Goal: Information Seeking & Learning: Learn about a topic

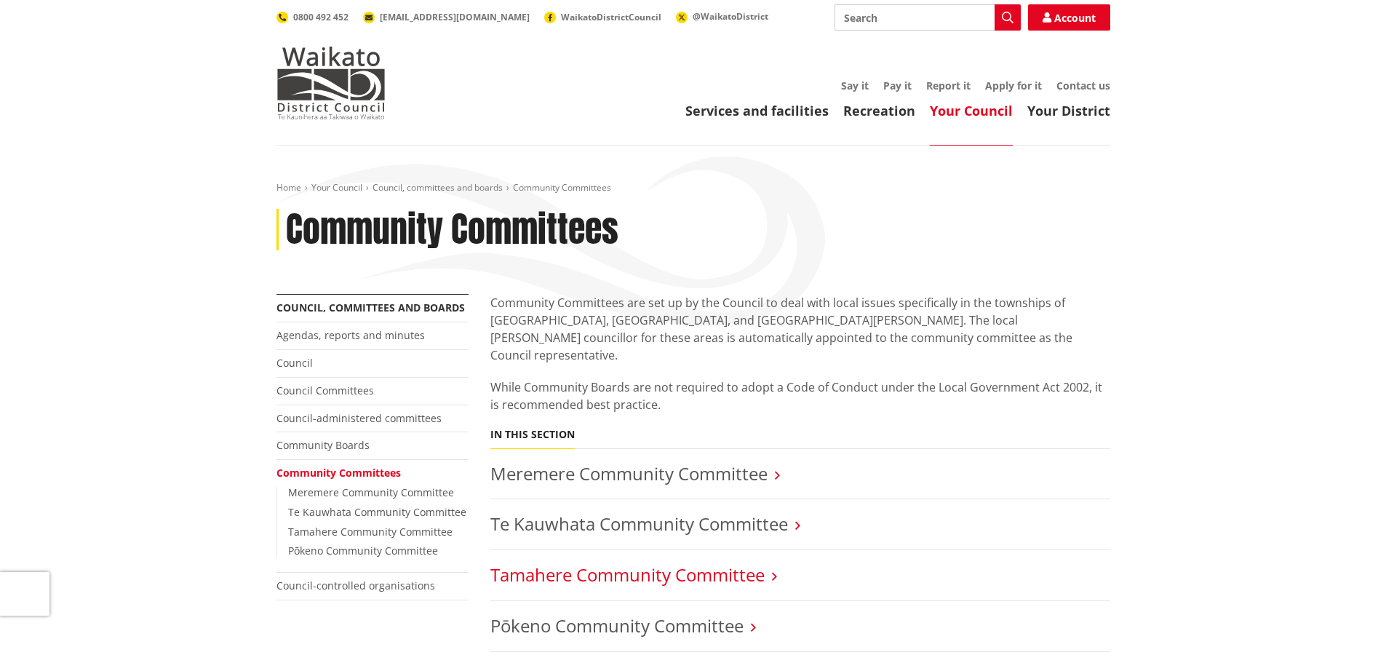
scroll to position [73, 0]
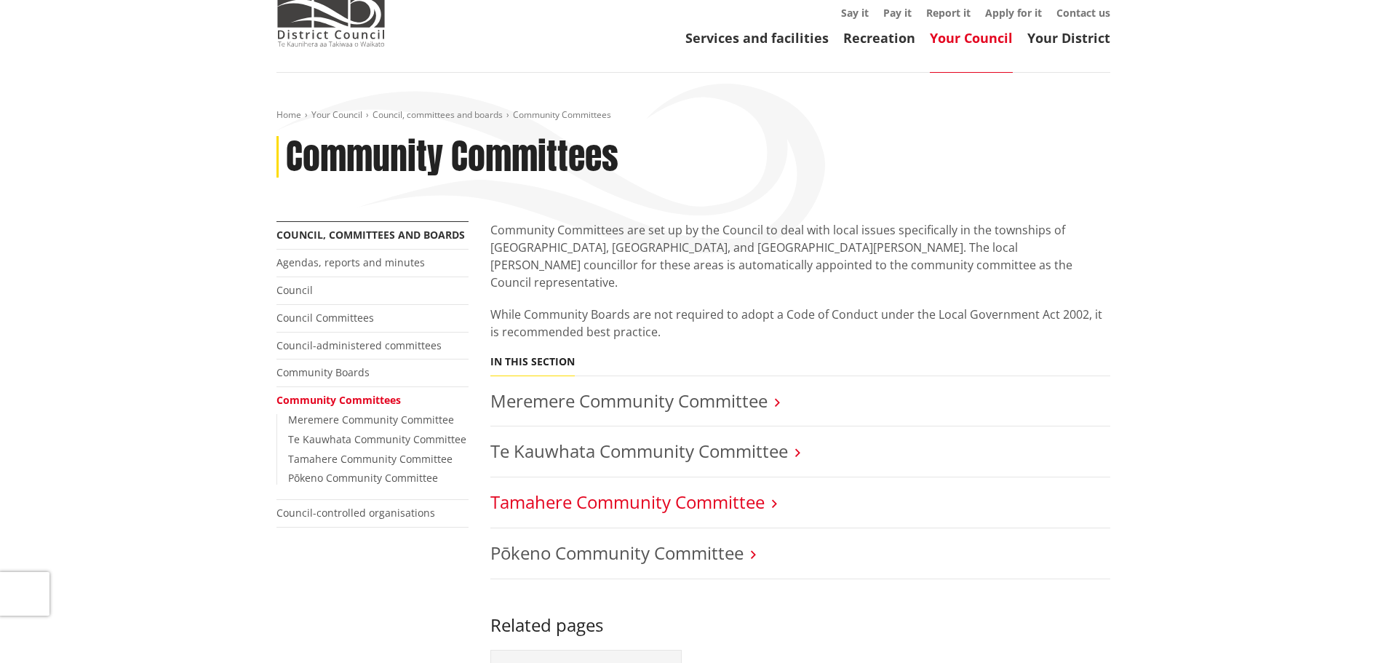
click at [629, 490] on link "Tamahere Community Committee" at bounding box center [627, 502] width 274 height 24
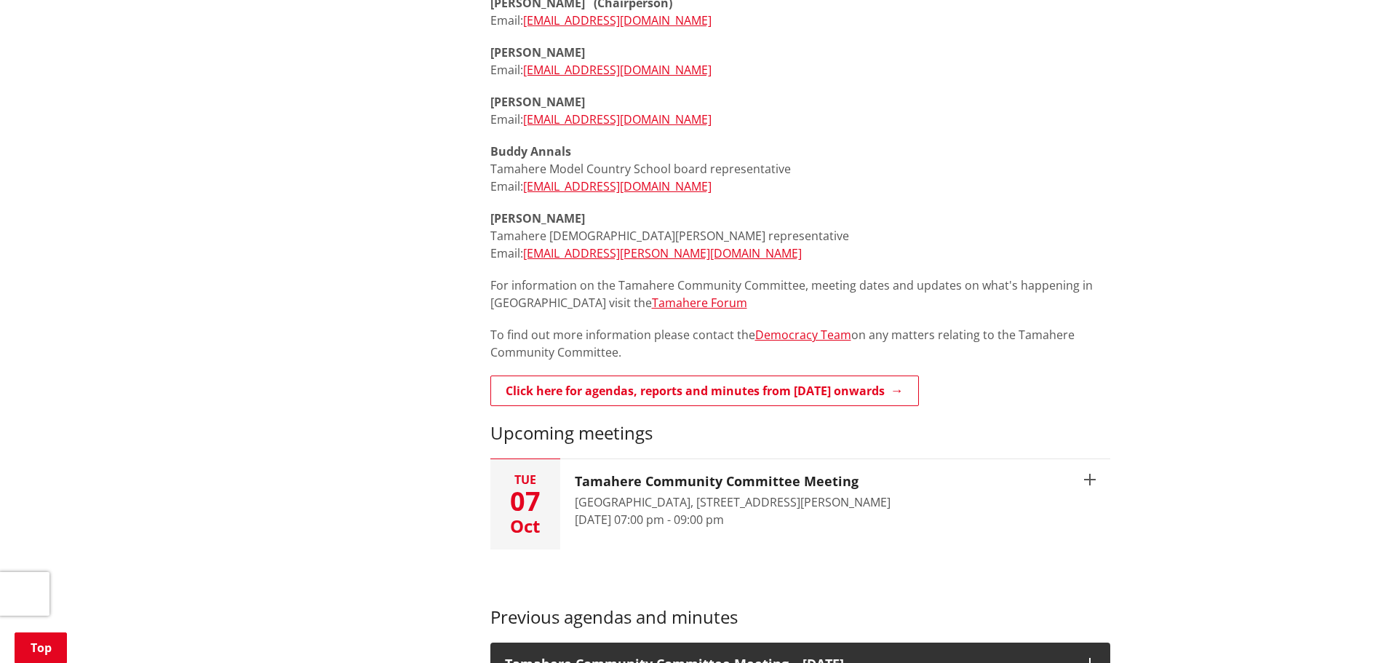
scroll to position [873, 0]
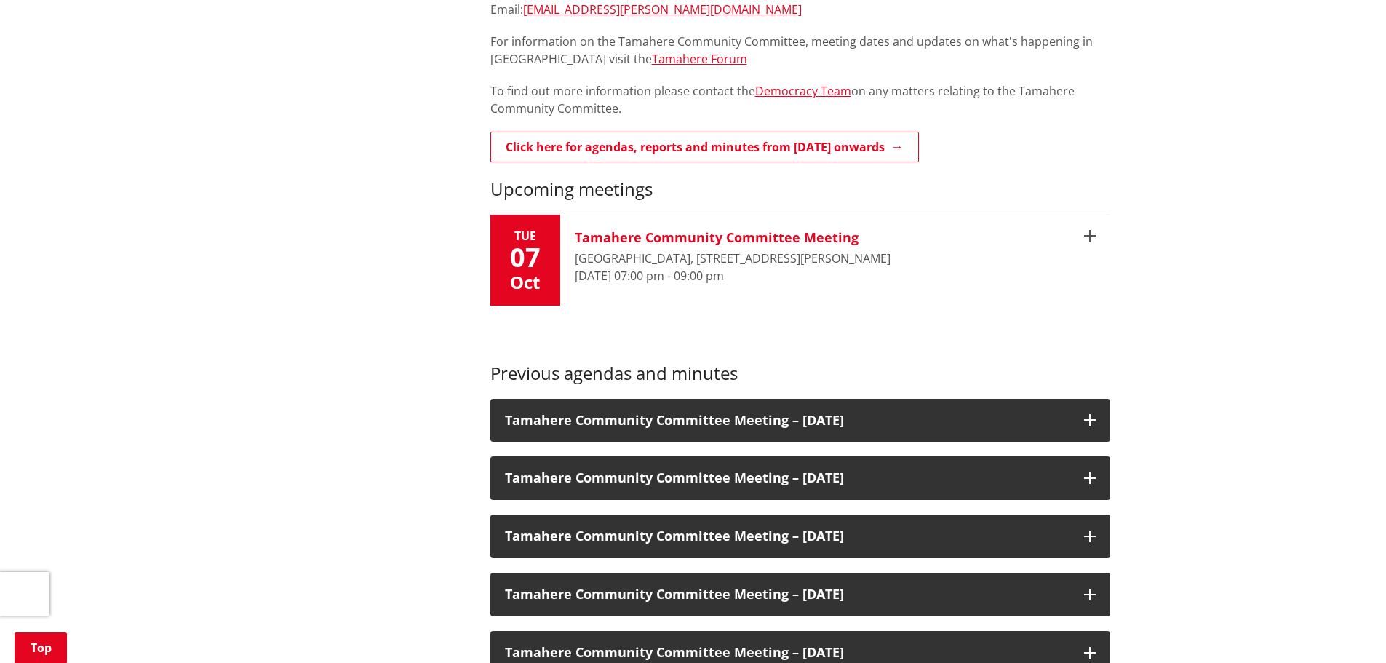
click at [693, 250] on div "[GEOGRAPHIC_DATA], [STREET_ADDRESS][PERSON_NAME]" at bounding box center [733, 258] width 316 height 17
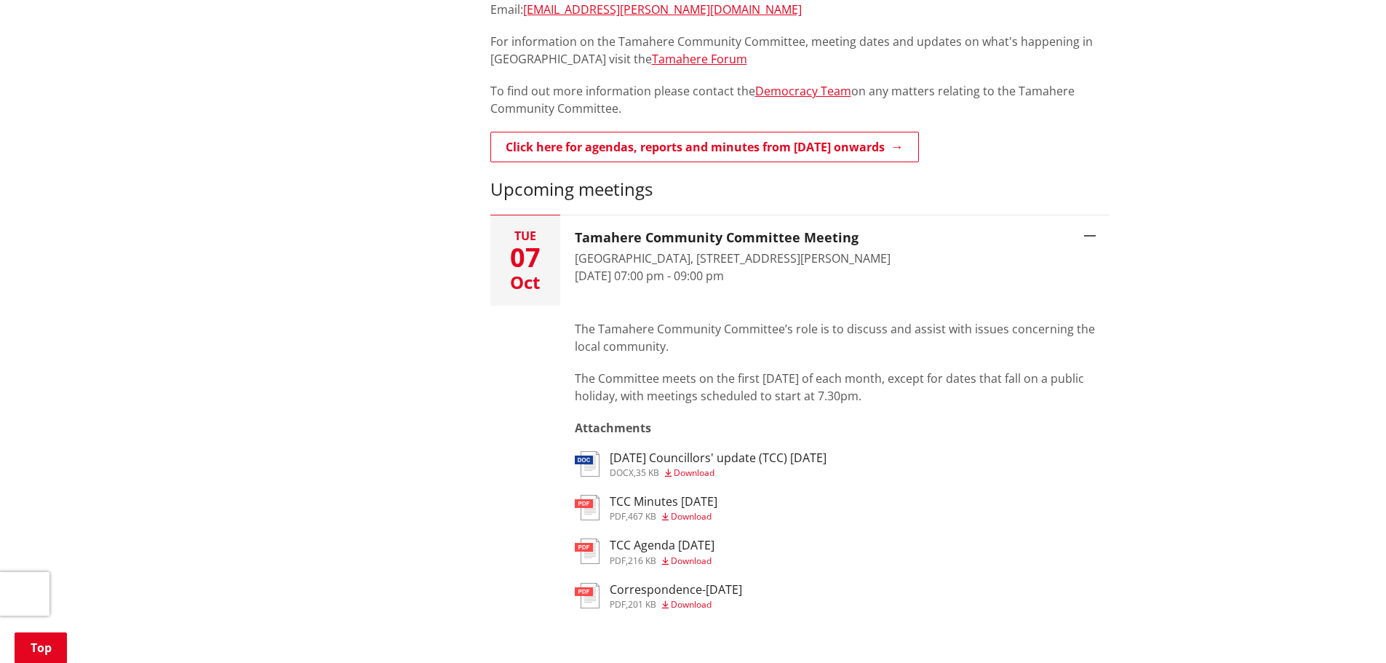
click at [686, 541] on h3 "TCC Agenda [DATE]" at bounding box center [662, 545] width 105 height 14
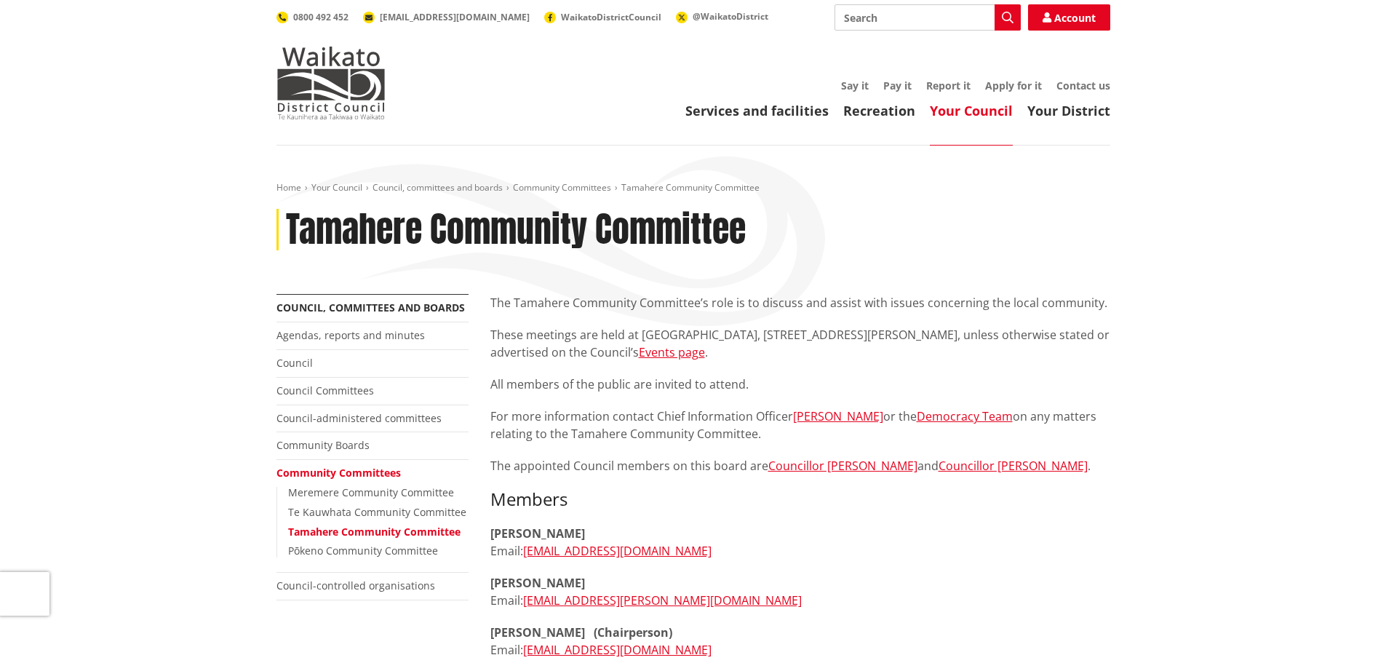
scroll to position [855, 0]
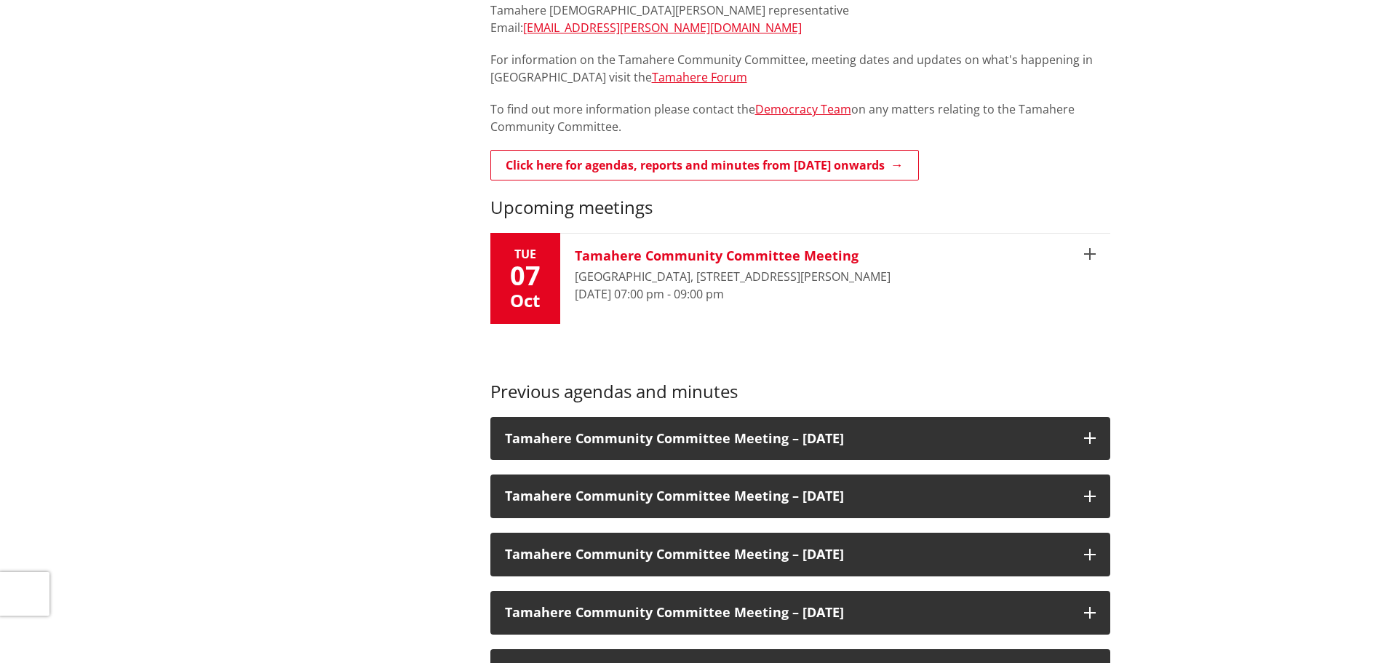
click at [680, 263] on h3 "Tamahere Community Committee Meeting" at bounding box center [733, 256] width 316 height 16
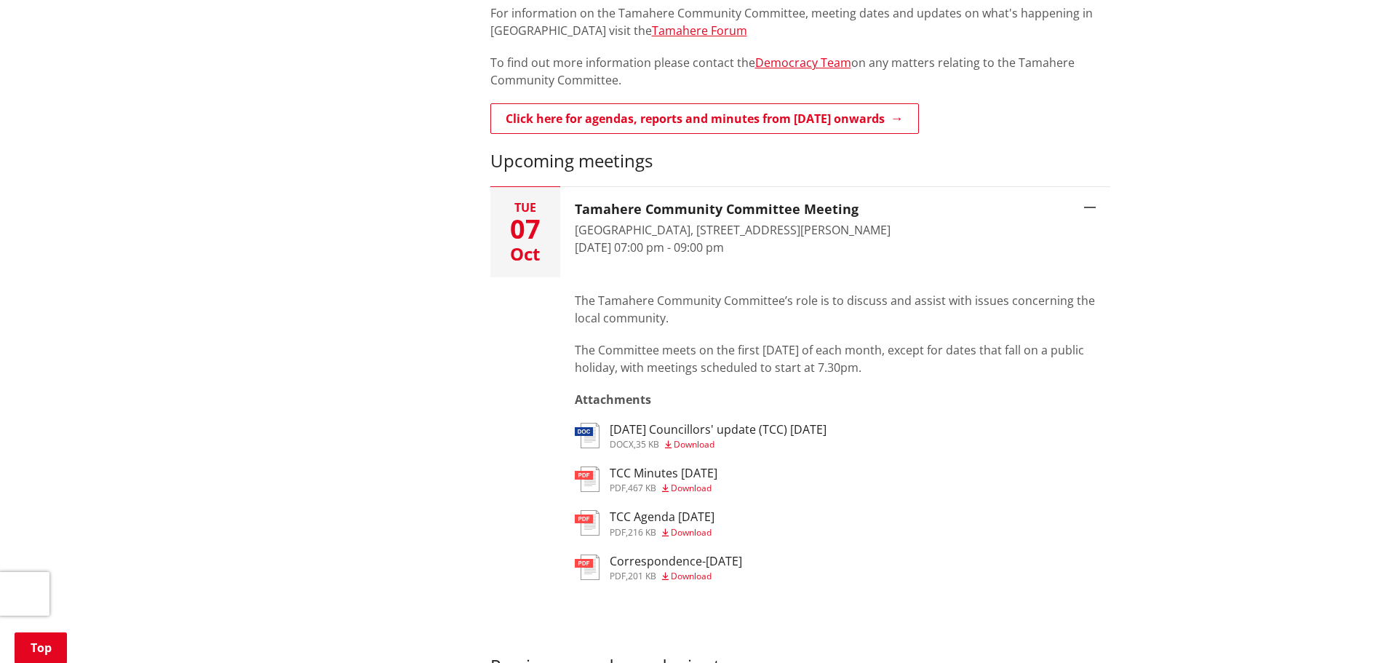
scroll to position [928, 0]
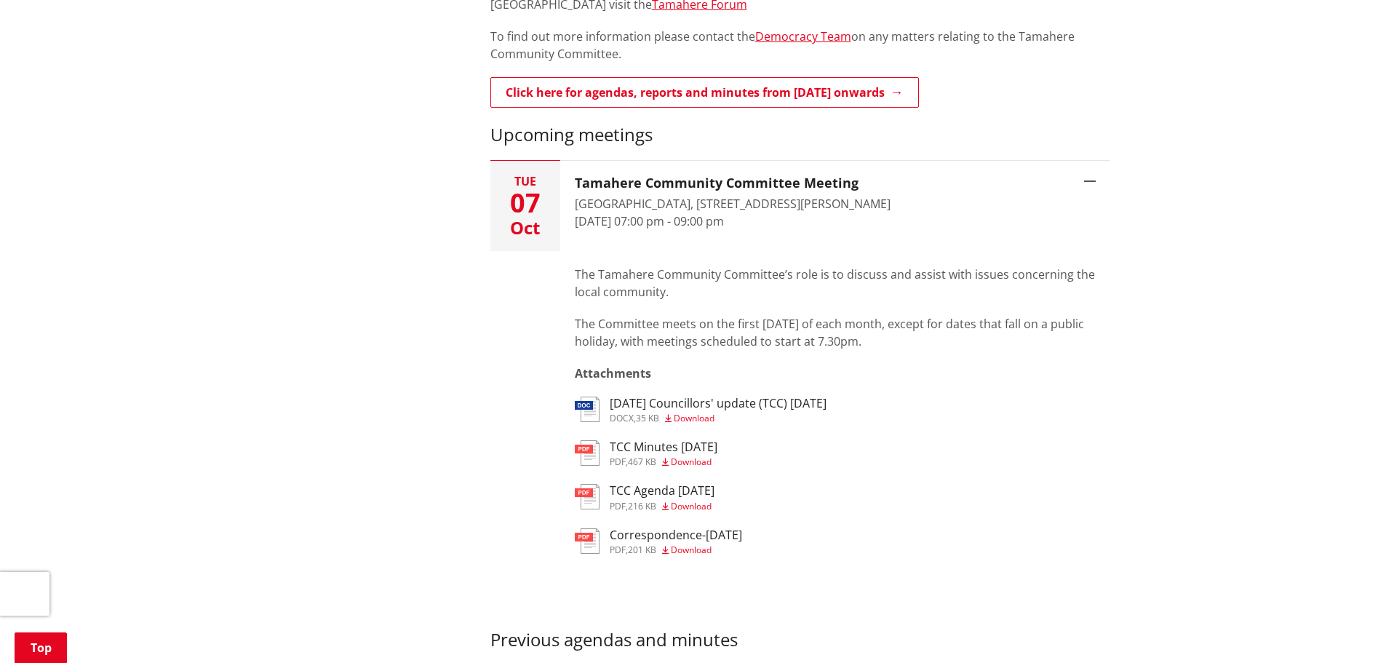
click at [704, 445] on h3 "TCC Minutes [DATE]" at bounding box center [664, 447] width 108 height 14
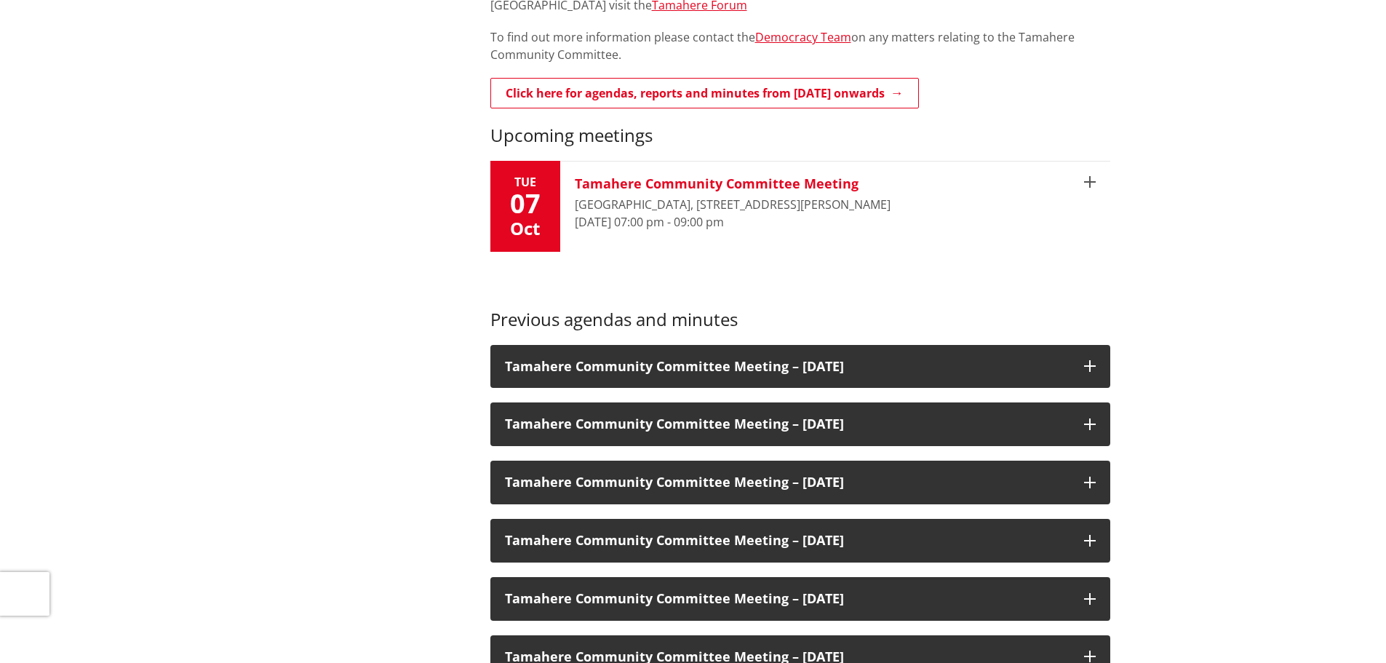
click at [645, 185] on h3 "Tamahere Community Committee Meeting" at bounding box center [733, 184] width 316 height 16
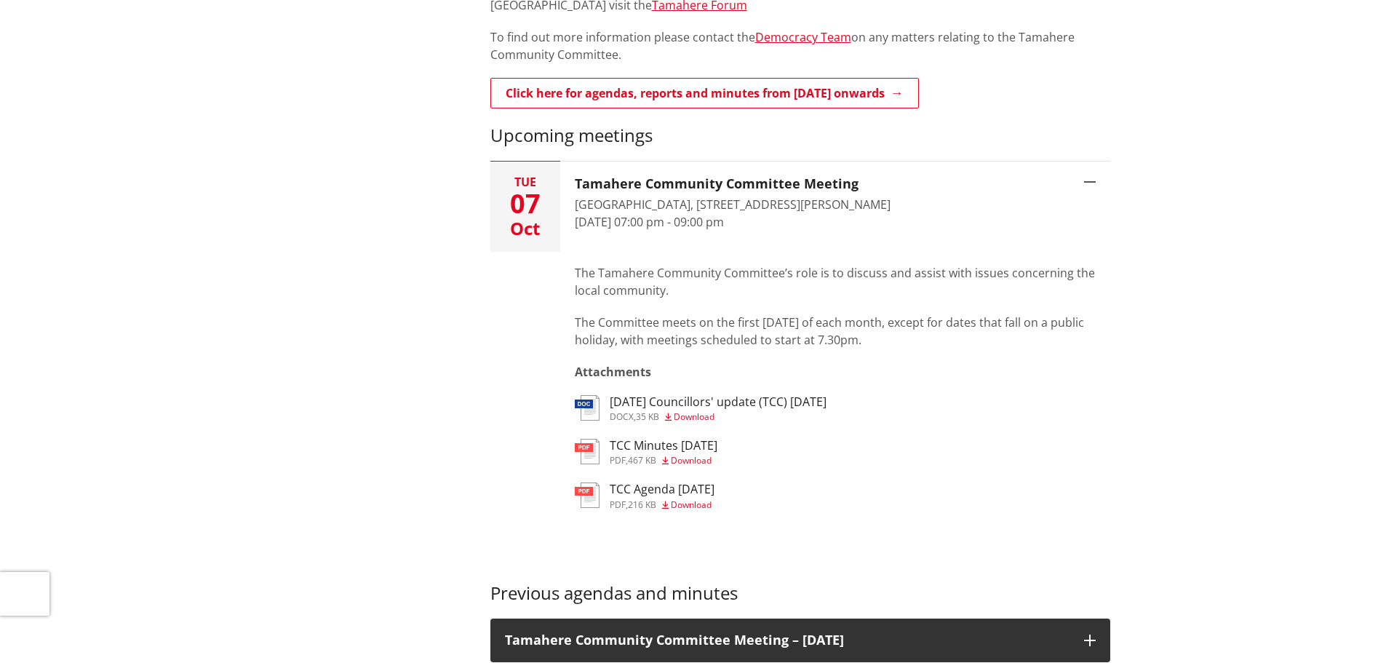
scroll to position [928, 0]
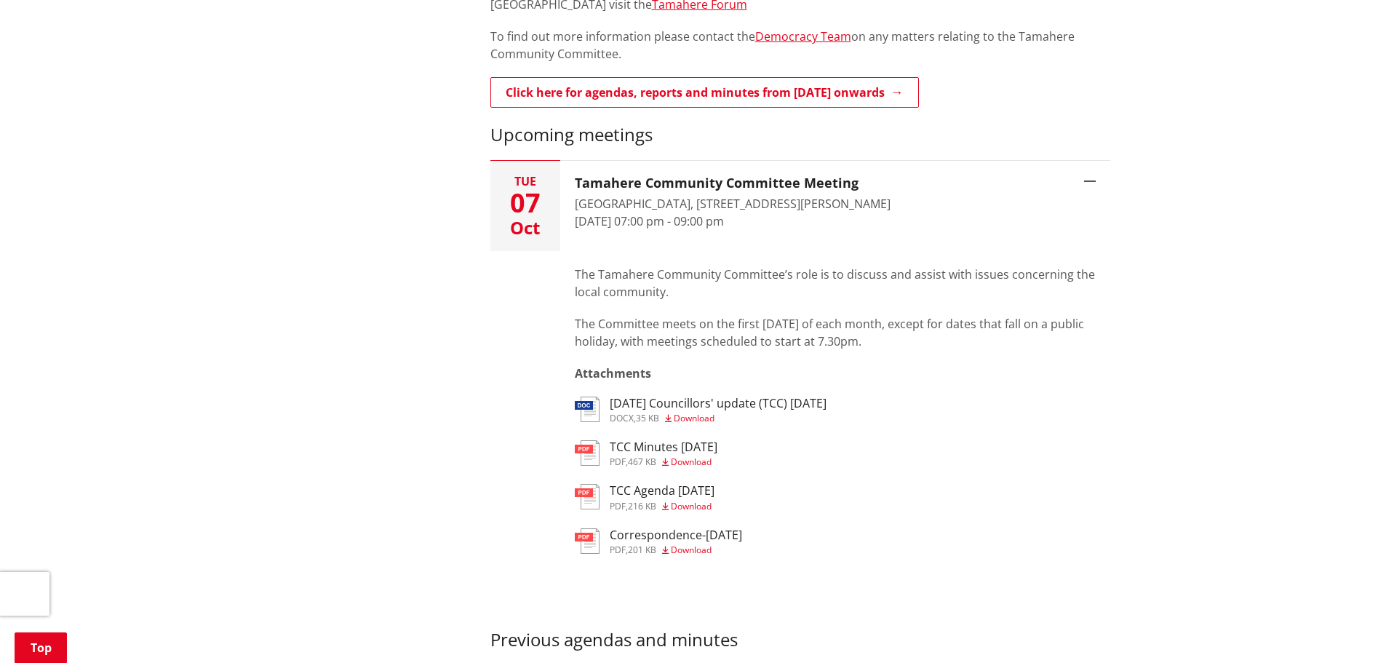
click at [661, 408] on h3 "[DATE] Councillors' update (TCC) [DATE]" at bounding box center [718, 404] width 217 height 14
click at [680, 528] on h3 "Correspondence-[DATE]" at bounding box center [676, 535] width 132 height 14
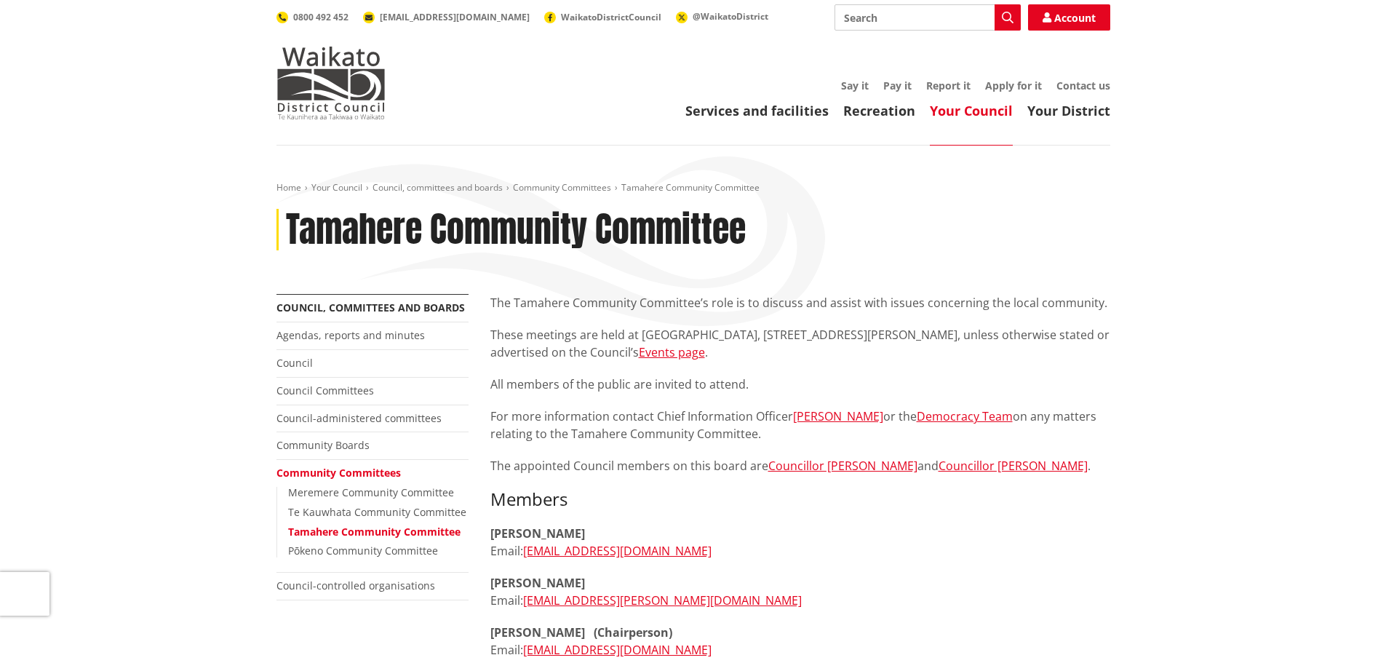
scroll to position [927, 0]
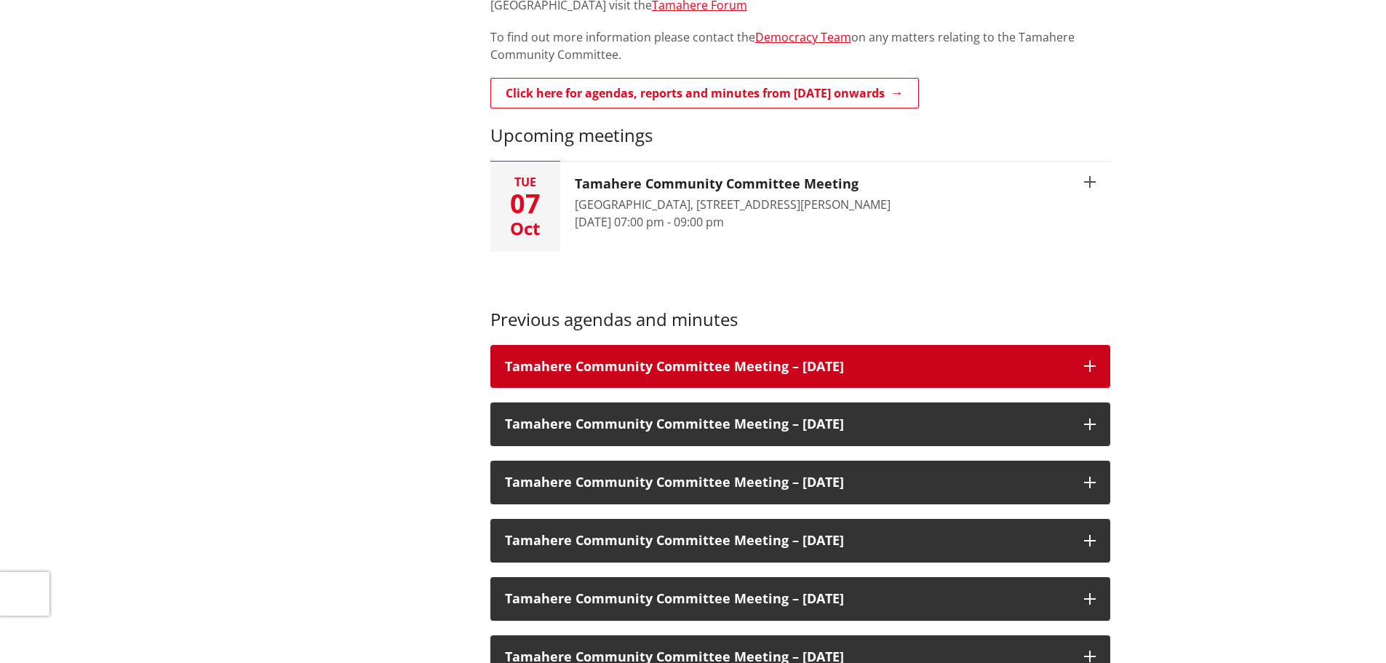
click at [633, 376] on div "Tamahere Community Committee Meeting – [DATE]" at bounding box center [800, 367] width 620 height 44
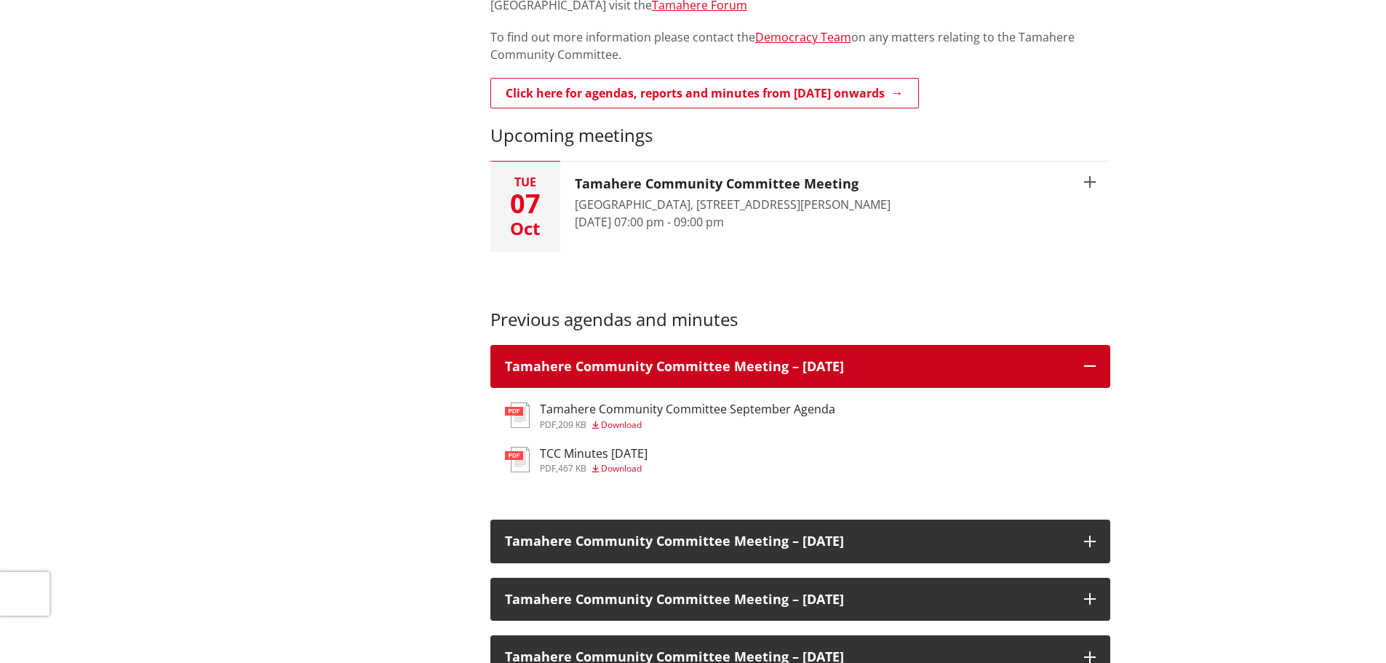
click at [633, 376] on div "Tamahere Community Committee Meeting – [DATE]" at bounding box center [800, 367] width 620 height 44
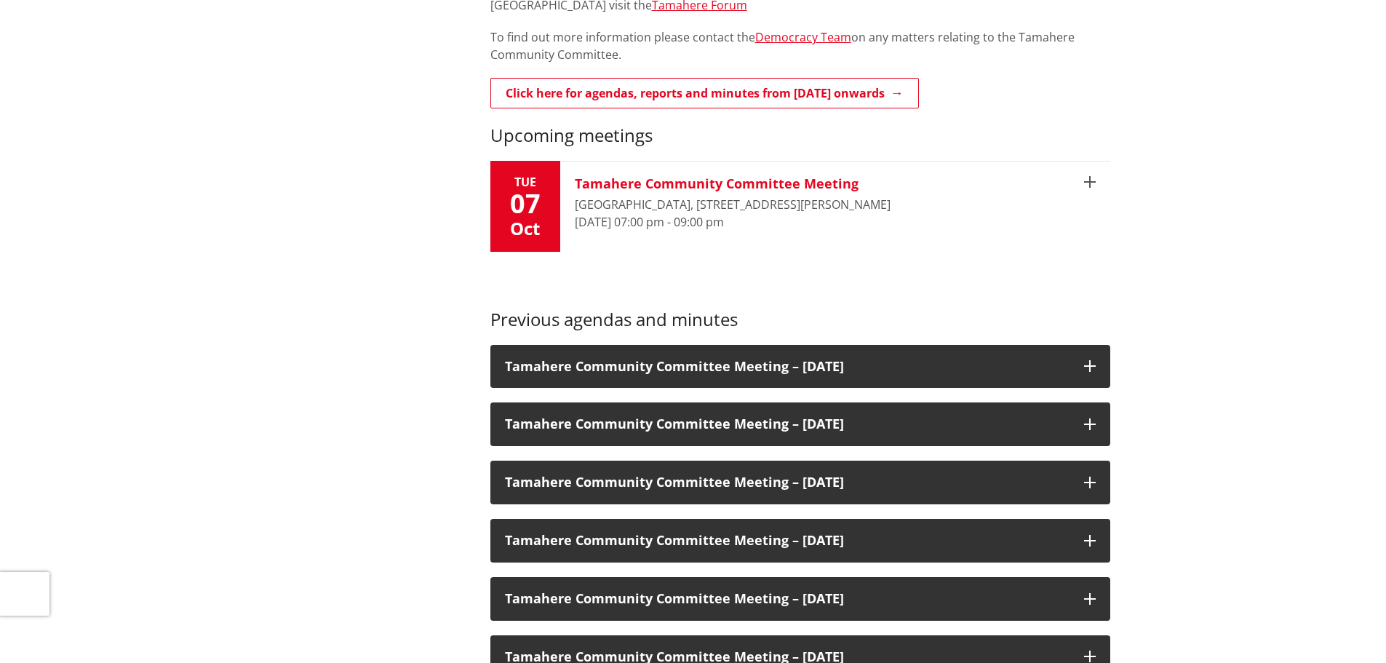
click at [670, 228] on time "[DATE] 07:00 pm - 09:00 pm" at bounding box center [649, 222] width 149 height 16
